Goal: Task Accomplishment & Management: Use online tool/utility

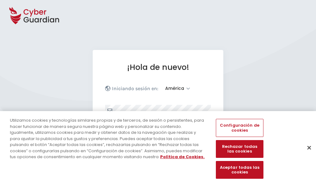
select select "América"
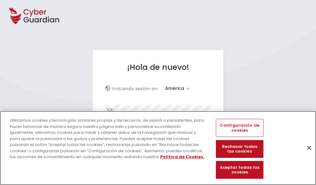
scroll to position [81, 0]
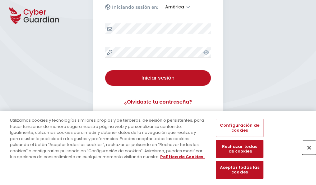
click at [306, 154] on button "Cerrar" at bounding box center [310, 147] width 14 height 14
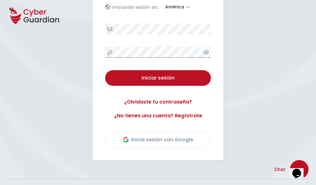
scroll to position [141, 0]
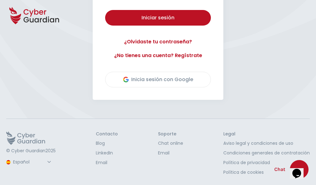
click at [105, 10] on button "Iniciar sesión" at bounding box center [158, 18] width 106 height 16
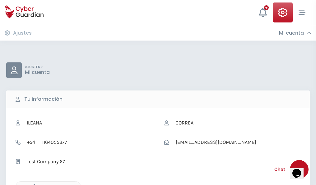
click at [33, 184] on icon "button" at bounding box center [32, 186] width 5 height 5
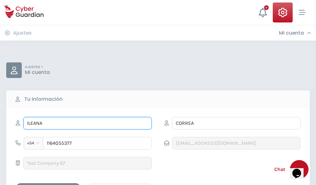
click at [88, 123] on input "ILEANA" at bounding box center [87, 123] width 129 height 12
type input "I"
type input "Fortunata"
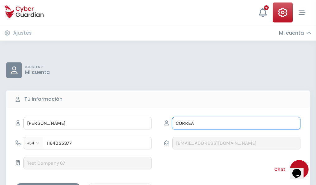
click at [236, 123] on input "CORREA" at bounding box center [236, 123] width 129 height 12
type input "C"
type input "Palomar"
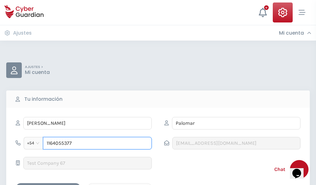
click at [97, 143] on input "1164055377" at bounding box center [97, 143] width 109 height 12
type input "1"
type input "4949609502"
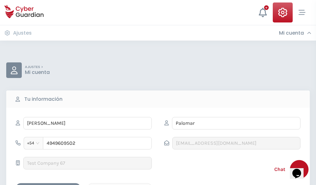
click at [120, 184] on div "Cancelar" at bounding box center [119, 188] width 55 height 8
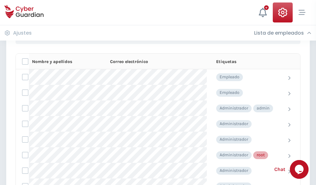
scroll to position [313, 0]
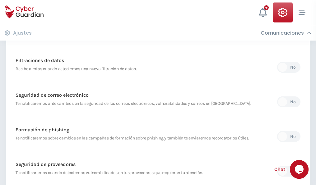
scroll to position [328, 0]
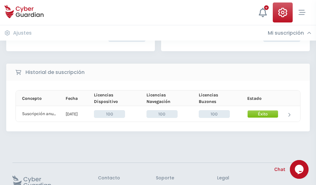
scroll to position [158, 0]
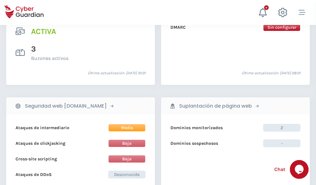
scroll to position [633, 0]
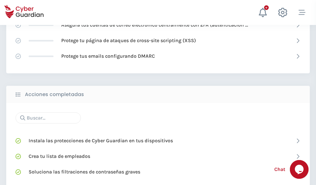
scroll to position [415, 0]
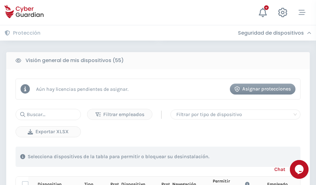
scroll to position [550, 0]
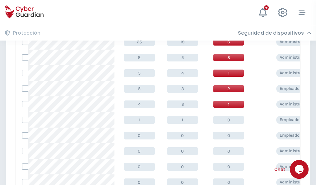
scroll to position [314, 0]
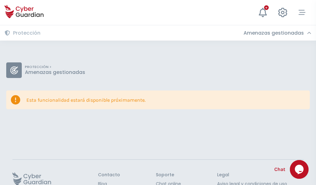
scroll to position [40, 0]
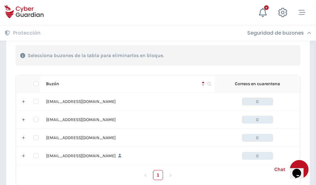
scroll to position [307, 0]
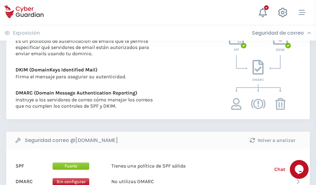
scroll to position [336, 0]
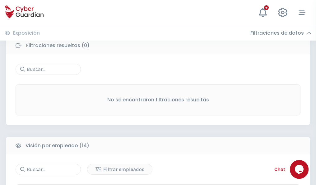
scroll to position [563, 0]
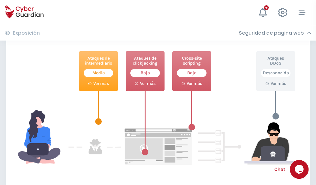
scroll to position [339, 0]
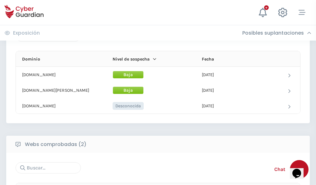
scroll to position [374, 0]
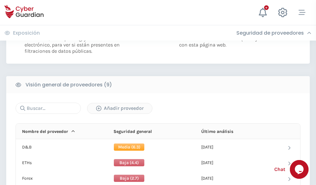
scroll to position [448, 0]
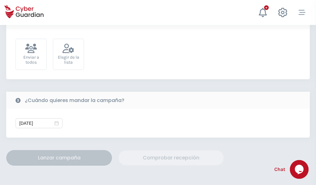
scroll to position [228, 0]
